Goal: Task Accomplishment & Management: Manage account settings

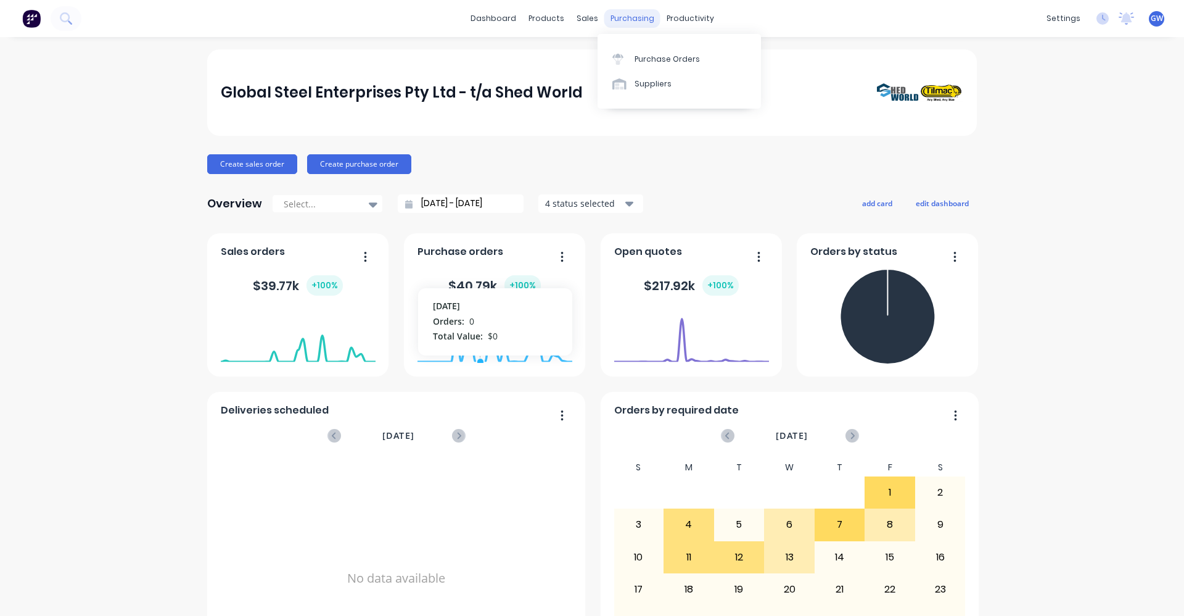
click at [622, 20] on div "purchasing" at bounding box center [633, 18] width 56 height 19
click at [655, 54] on div "Purchase Orders" at bounding box center [667, 59] width 65 height 11
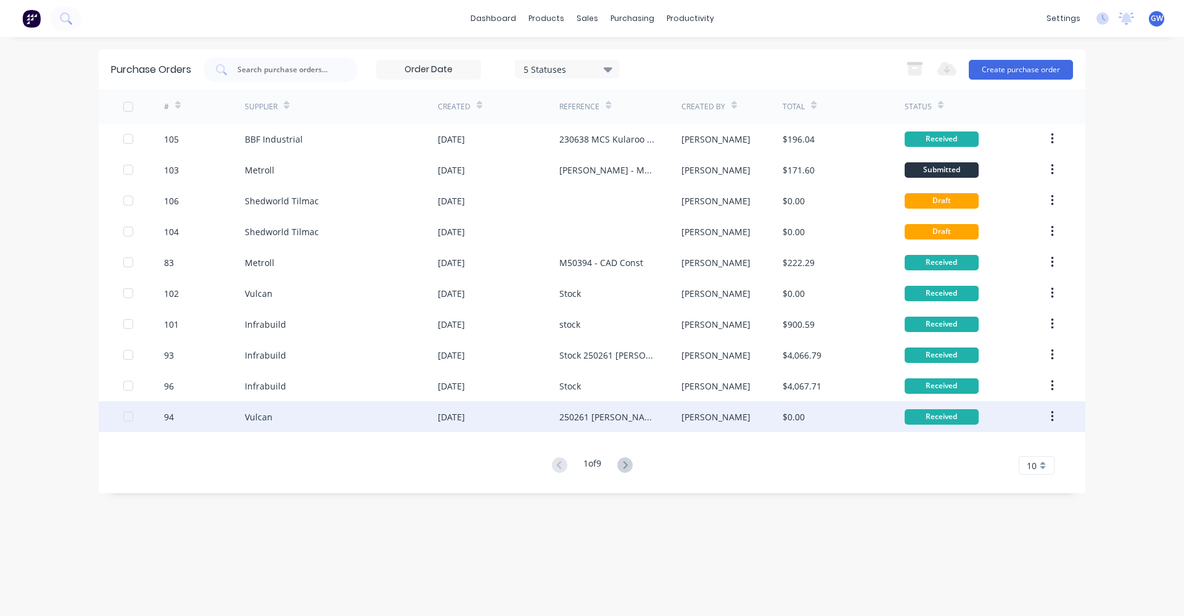
click at [587, 415] on div "250261 [PERSON_NAME]" at bounding box center [608, 416] width 97 height 13
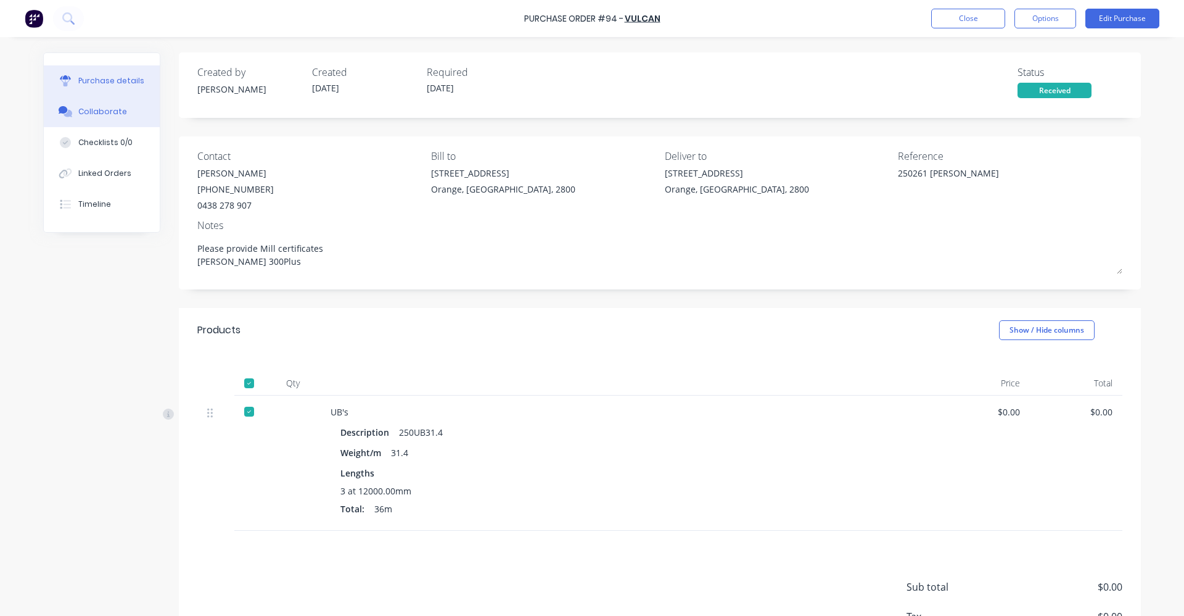
click at [97, 105] on button "Collaborate" at bounding box center [102, 111] width 116 height 31
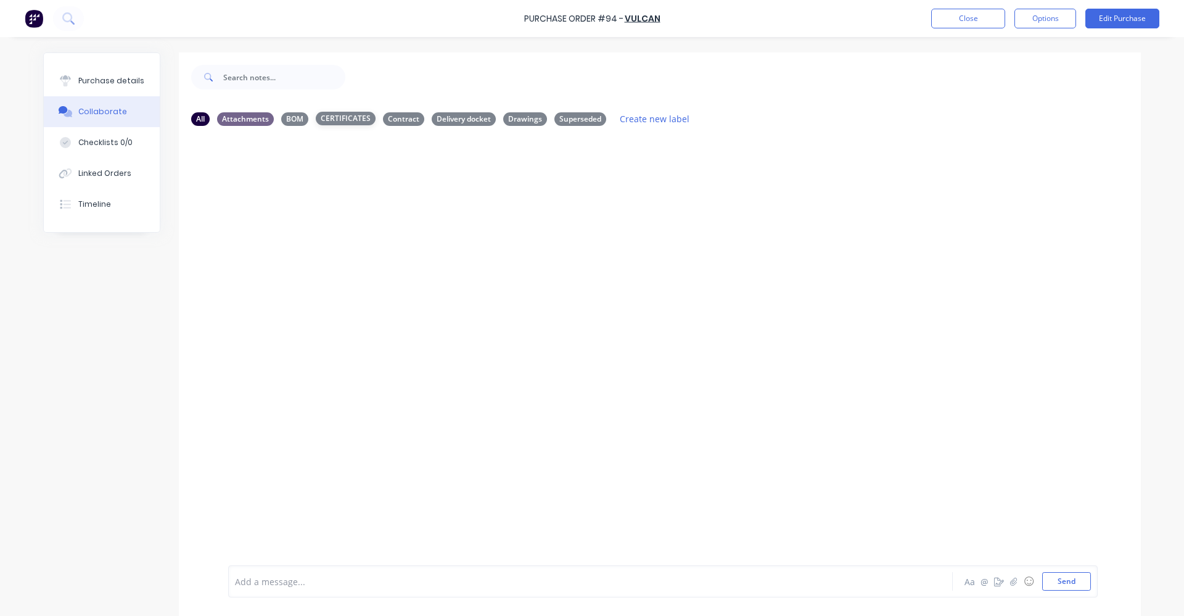
click at [343, 120] on div "CERTIFICATES" at bounding box center [346, 119] width 60 height 14
click at [283, 116] on div "BOM" at bounding box center [294, 119] width 27 height 14
click at [191, 115] on div "All" at bounding box center [200, 119] width 19 height 14
click at [962, 17] on button "Close" at bounding box center [968, 19] width 74 height 20
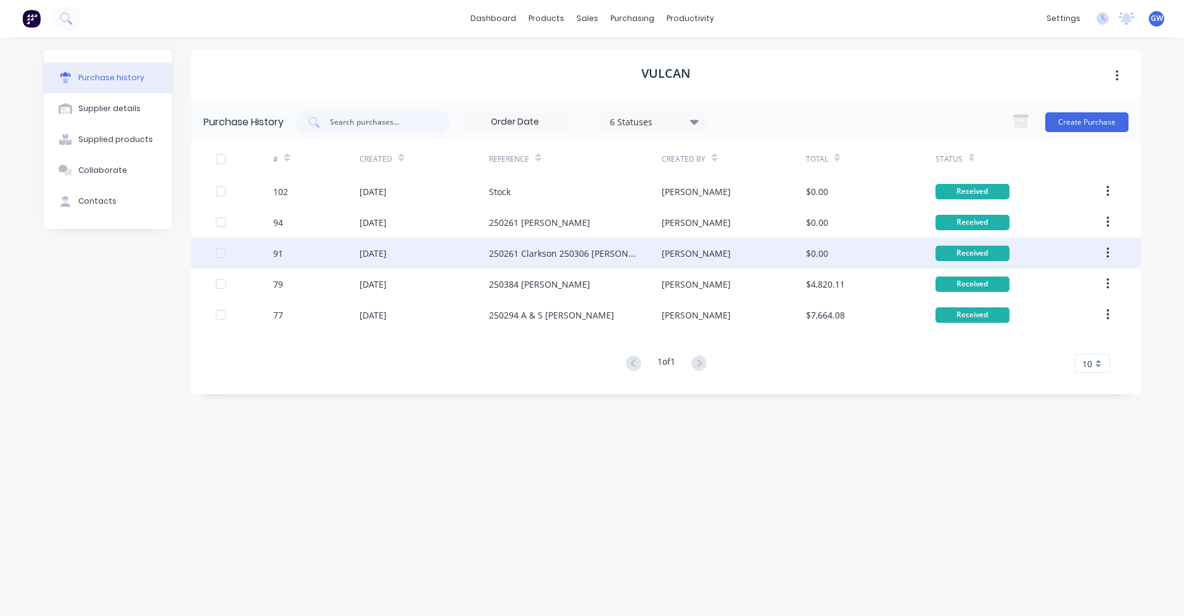
click at [531, 252] on div "250261 Clarkson 250306 [PERSON_NAME] stock Sheds" at bounding box center [563, 253] width 148 height 13
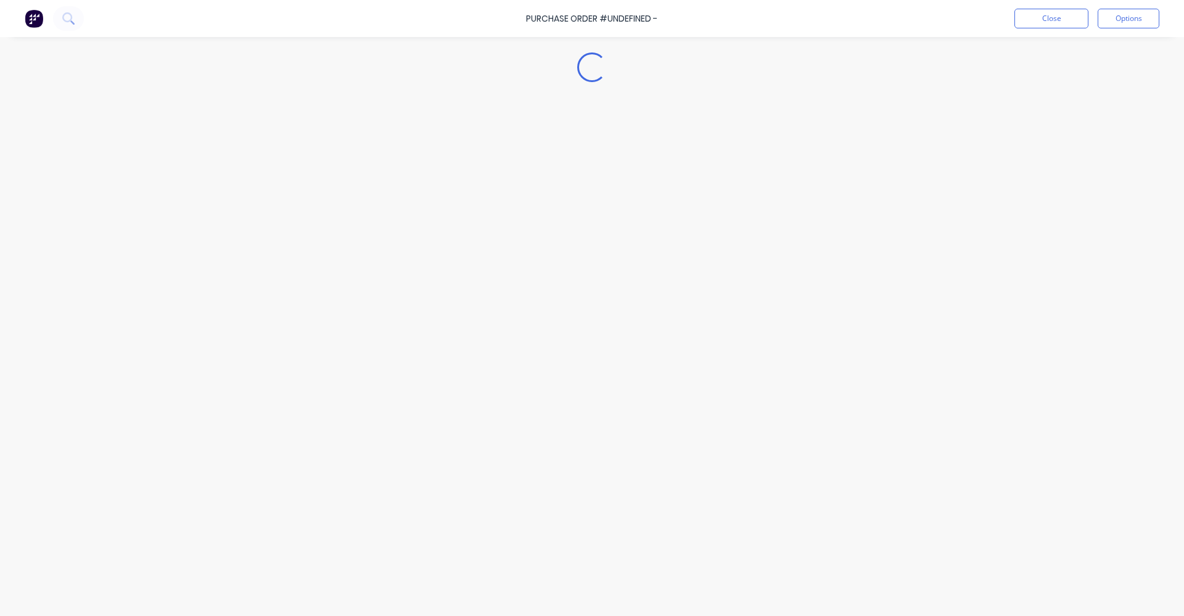
type textarea "x"
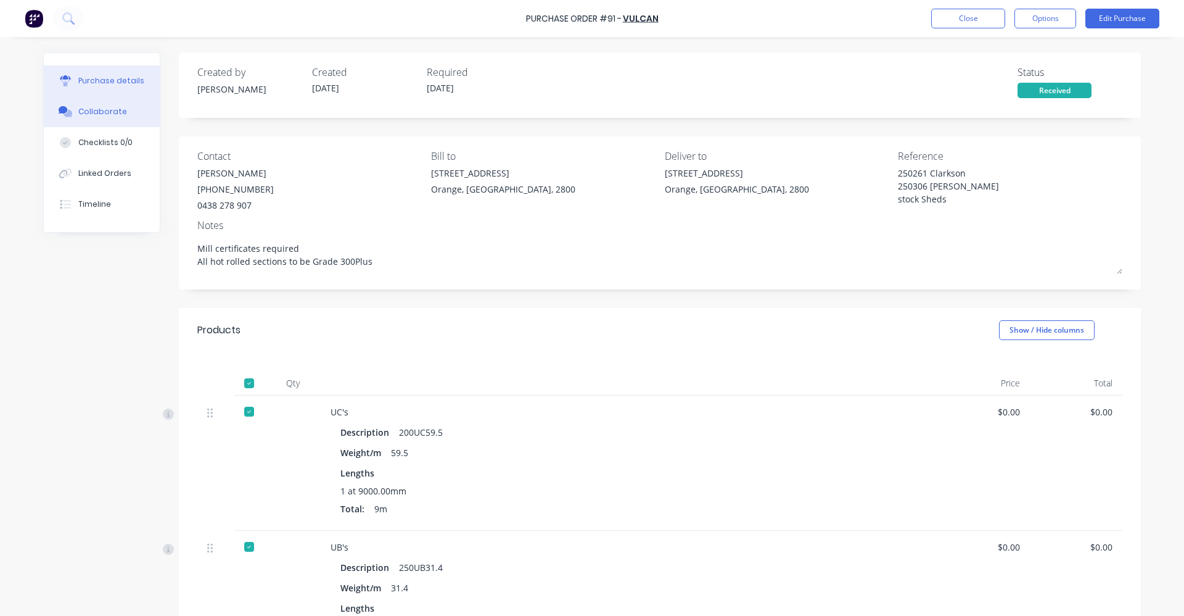
click at [99, 107] on div "Collaborate" at bounding box center [102, 111] width 49 height 11
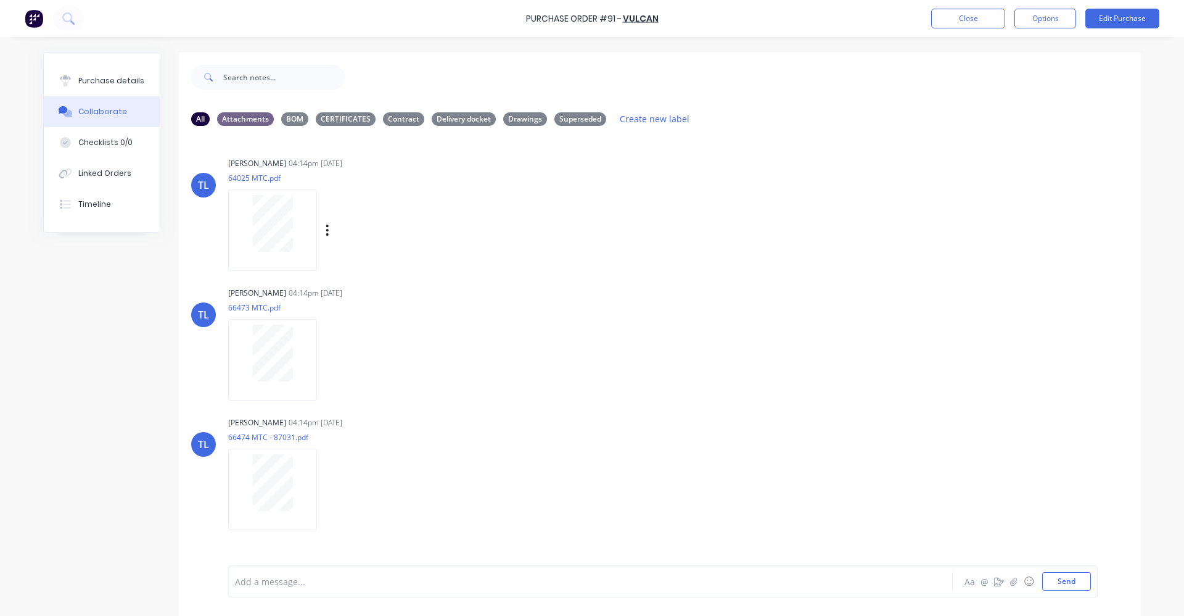
drag, startPoint x: 332, startPoint y: 163, endPoint x: 221, endPoint y: 161, distance: 110.4
click at [221, 161] on div "TL [PERSON_NAME] 04:14pm [DATE] 64025 MTC.pdf Labels Download Delete" at bounding box center [660, 209] width 962 height 111
click at [724, 284] on div "TL [PERSON_NAME] 04:14pm [DATE] 66473 MTC.pdf Labels Download Delete" at bounding box center [660, 339] width 962 height 111
click at [342, 118] on div "CERTIFICATES" at bounding box center [346, 119] width 60 height 14
click at [400, 114] on div "Contract" at bounding box center [403, 119] width 41 height 14
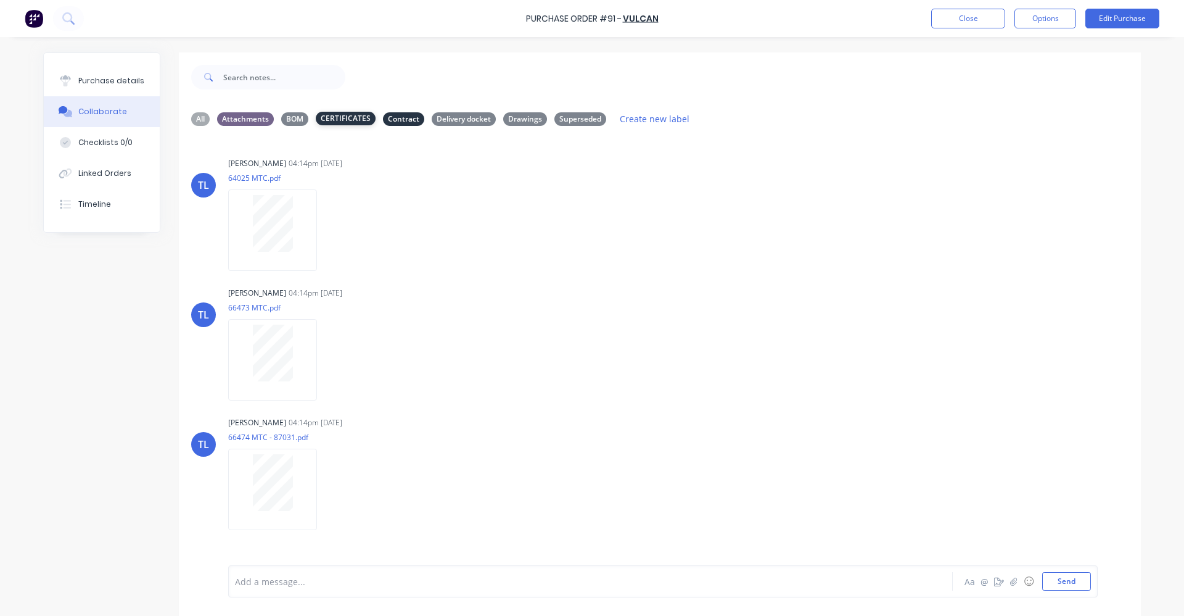
click at [331, 114] on div "CERTIFICATES" at bounding box center [346, 119] width 60 height 14
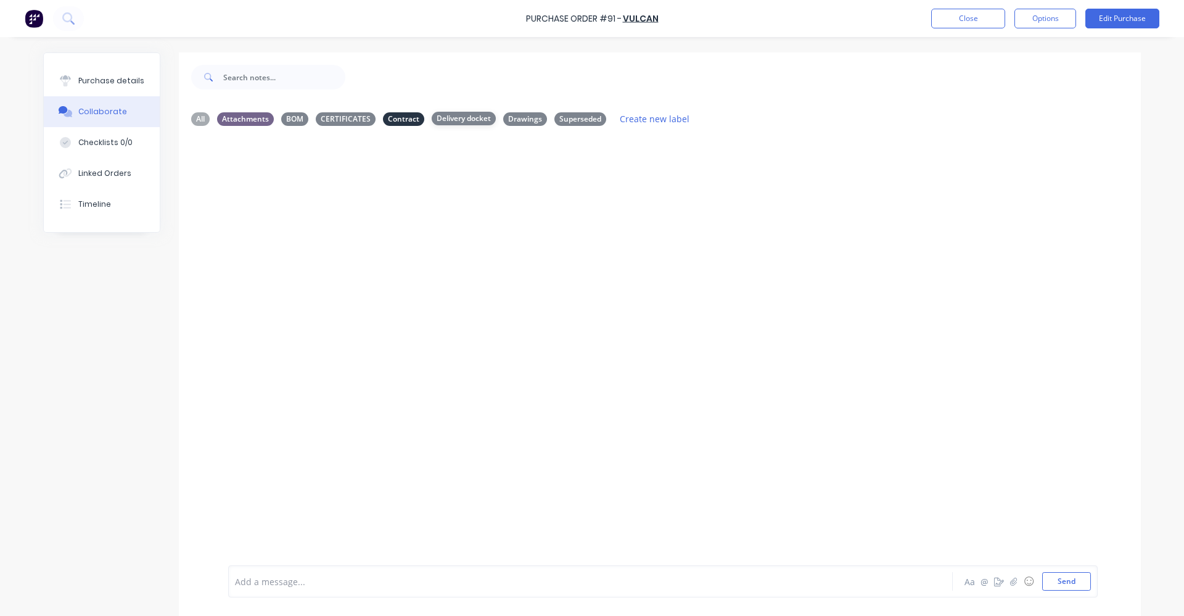
click at [435, 117] on div "Delivery docket" at bounding box center [464, 119] width 64 height 14
drag, startPoint x: 388, startPoint y: 118, endPoint x: 407, endPoint y: 118, distance: 19.1
click at [389, 118] on div "Contract" at bounding box center [403, 119] width 41 height 14
click at [525, 118] on div "Drawings" at bounding box center [525, 119] width 44 height 14
drag, startPoint x: 525, startPoint y: 118, endPoint x: 566, endPoint y: 118, distance: 40.7
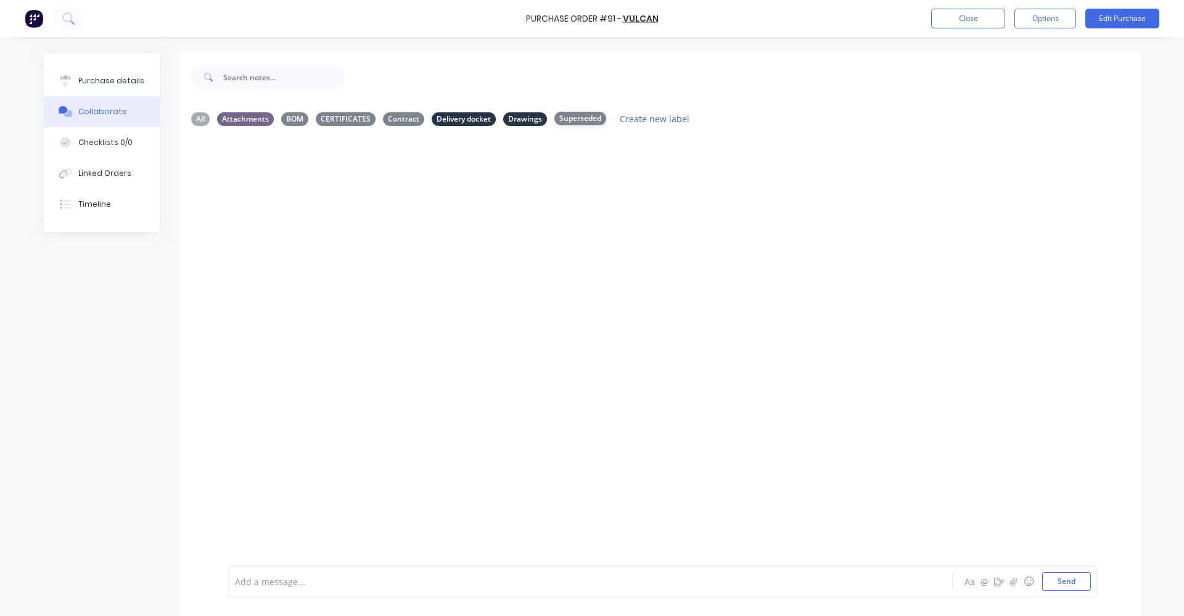
click at [566, 118] on div "Superseded" at bounding box center [581, 119] width 52 height 14
click at [565, 118] on div "Superseded" at bounding box center [581, 119] width 52 height 14
click at [510, 117] on div "Drawings" at bounding box center [525, 119] width 44 height 14
click at [457, 115] on div "Delivery docket" at bounding box center [464, 119] width 64 height 14
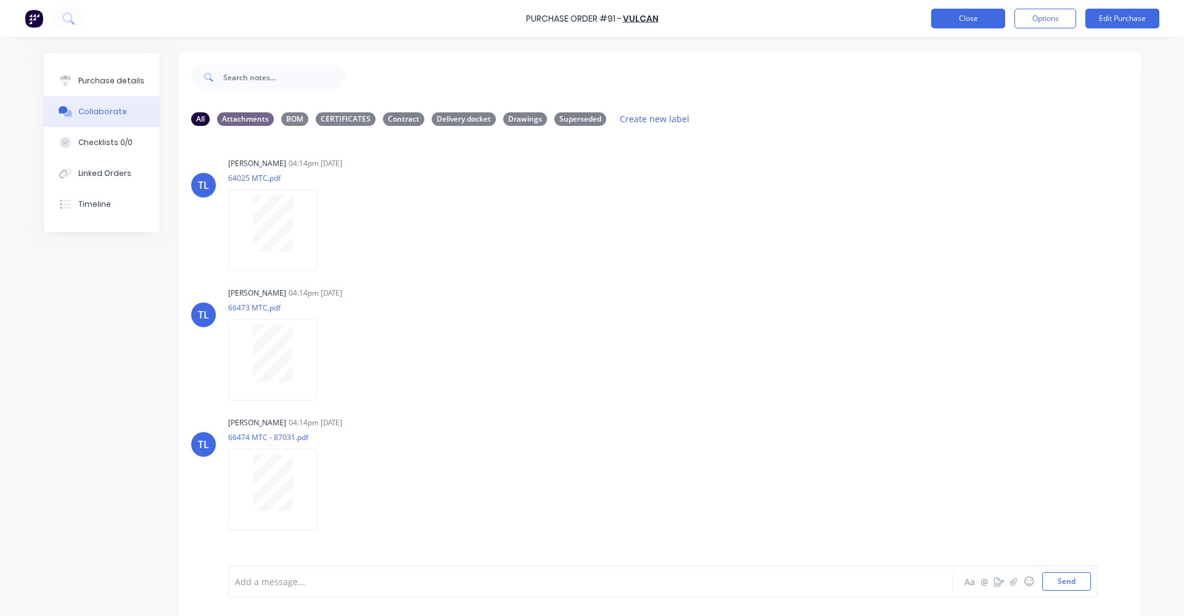
click at [967, 19] on button "Close" at bounding box center [968, 19] width 74 height 20
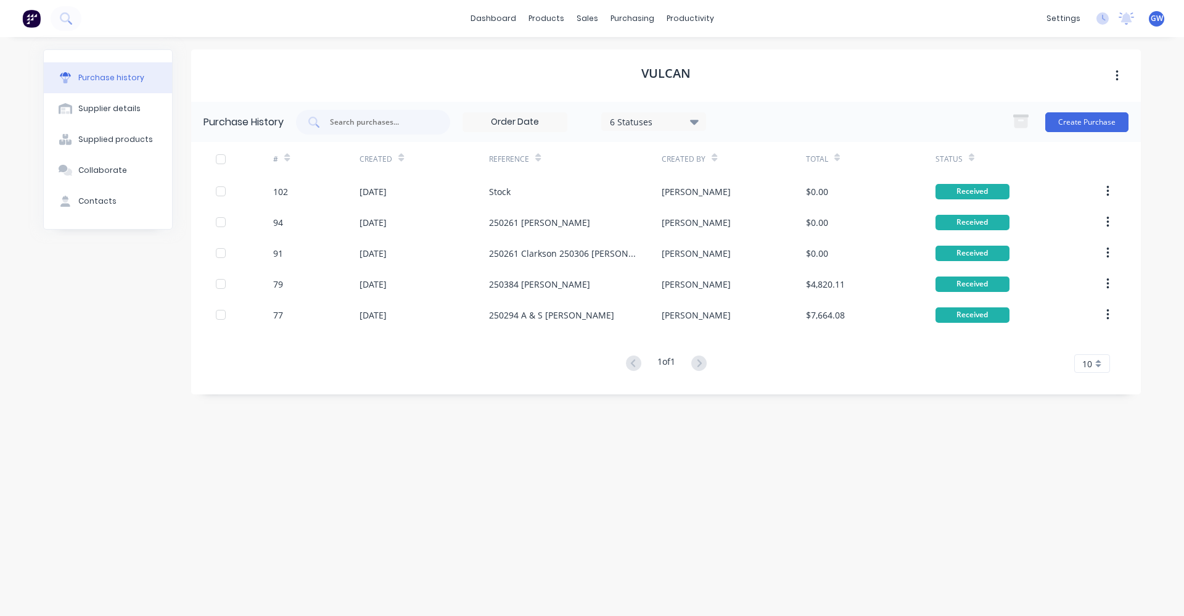
click at [697, 120] on icon at bounding box center [694, 122] width 9 height 5
click at [812, 435] on div "Vulcan Purchase History 6 Statuses 6 Statuses Create Purchase # Created Referen…" at bounding box center [666, 320] width 950 height 542
click at [615, 15] on div "purchasing" at bounding box center [633, 18] width 56 height 19
click at [655, 57] on div "Purchase Orders" at bounding box center [672, 59] width 65 height 11
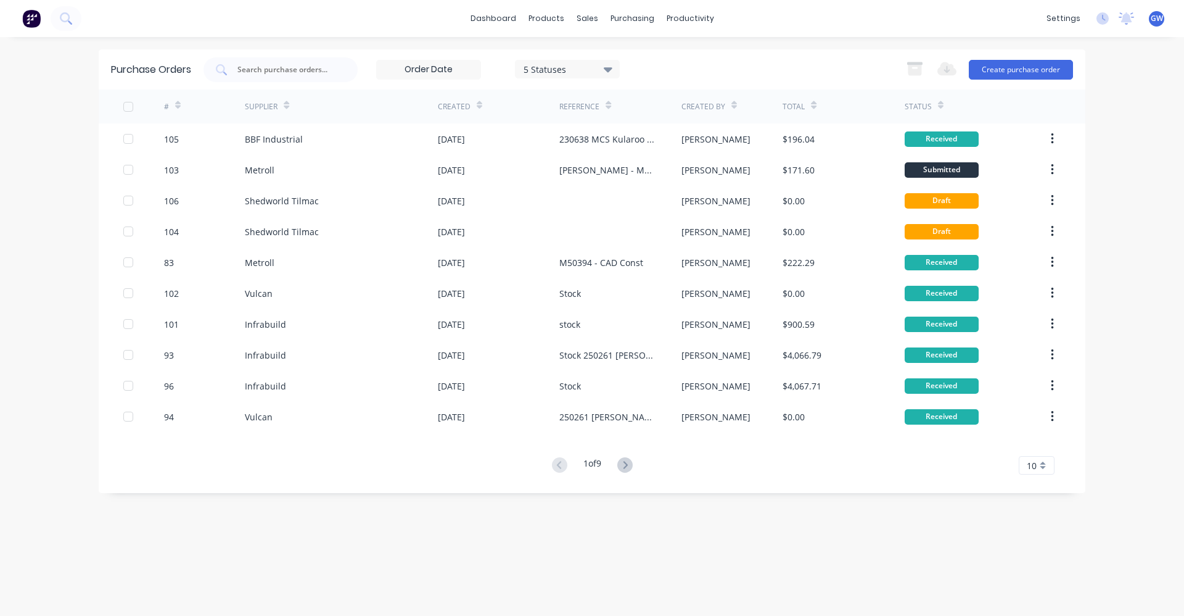
click at [503, 542] on div "Purchase Orders 5 Statuses 5 Statuses Export to Excel (XLSX) Create purchase or…" at bounding box center [592, 326] width 987 height 554
